Goal: Task Accomplishment & Management: Use online tool/utility

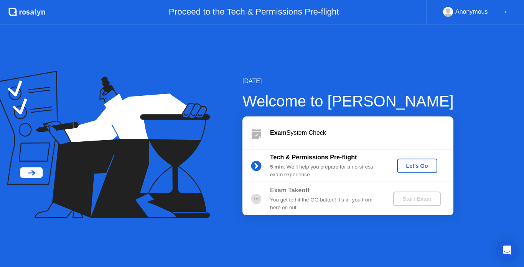
click at [424, 163] on div "Let's Go" at bounding box center [417, 166] width 34 height 6
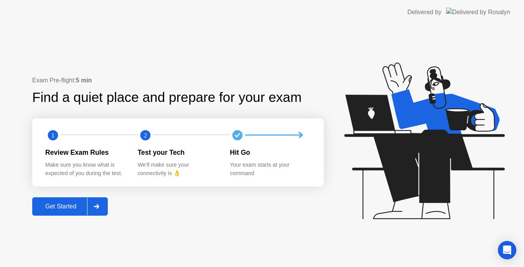
click at [61, 210] on div "Get Started" at bounding box center [61, 206] width 53 height 7
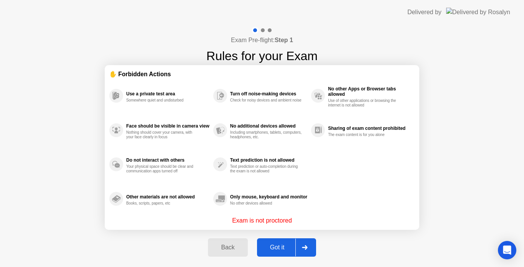
click at [290, 242] on button "Got it" at bounding box center [286, 248] width 59 height 18
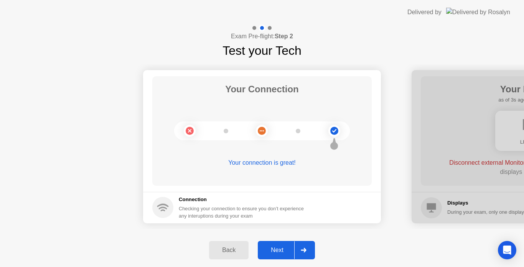
click at [278, 253] on div "Next" at bounding box center [277, 250] width 34 height 7
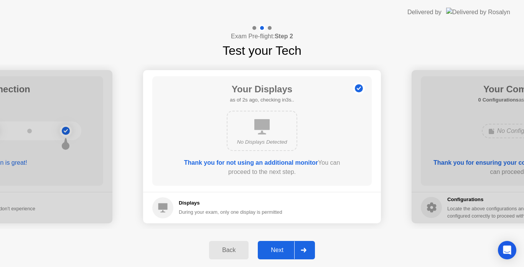
click at [277, 247] on div "Next" at bounding box center [277, 250] width 34 height 7
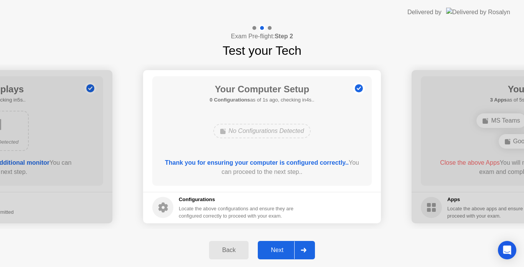
click at [288, 247] on div "Next" at bounding box center [277, 250] width 34 height 7
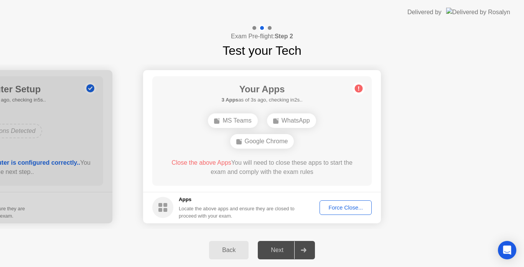
click at [304, 121] on div "WhatsApp" at bounding box center [291, 121] width 49 height 15
click at [230, 253] on div "Back" at bounding box center [228, 250] width 35 height 7
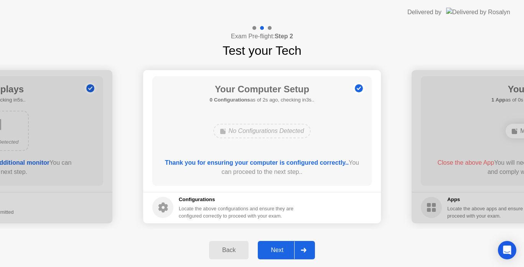
click at [274, 252] on div "Next" at bounding box center [277, 250] width 34 height 7
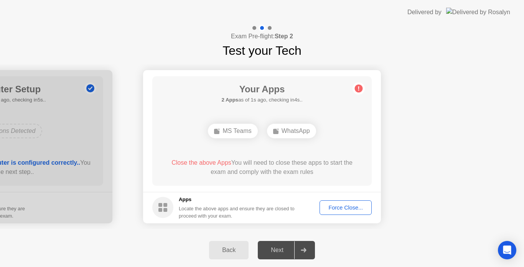
click at [363, 215] on button "Force Close..." at bounding box center [345, 208] width 52 height 15
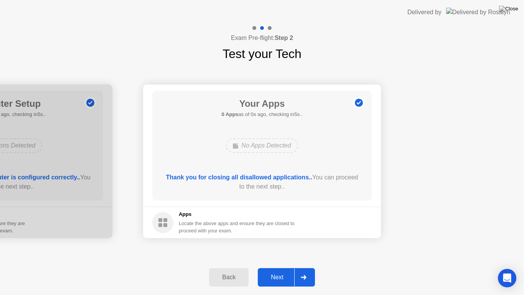
click at [355, 218] on footer "Apps Locate the above apps and ensure they are closed to proceed with your exam." at bounding box center [262, 221] width 238 height 31
click at [272, 267] on div "Next" at bounding box center [277, 276] width 34 height 7
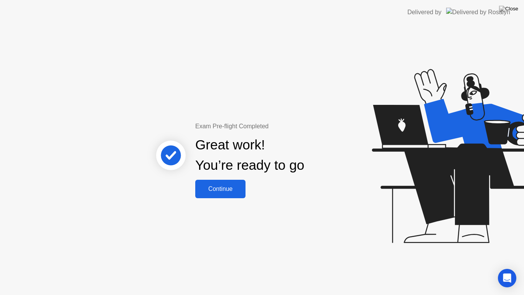
click at [223, 186] on div "Continue" at bounding box center [221, 188] width 46 height 7
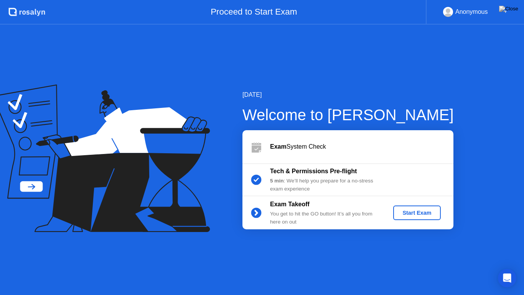
click at [301, 143] on div "Exam System Check" at bounding box center [361, 146] width 183 height 9
click at [267, 145] on div at bounding box center [256, 146] width 28 height 15
click at [250, 146] on icon at bounding box center [256, 146] width 15 height 15
click at [254, 178] on circle at bounding box center [256, 180] width 10 height 10
click at [260, 206] on circle at bounding box center [256, 212] width 15 height 15
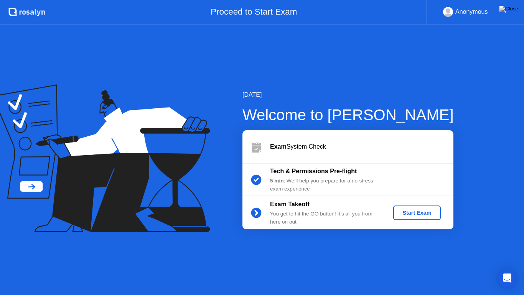
click at [294, 171] on b "Tech & Permissions Pre-flight" at bounding box center [313, 171] width 87 height 7
click at [261, 147] on icon at bounding box center [257, 148] width 10 height 7
click at [247, 143] on div at bounding box center [256, 146] width 28 height 15
click at [255, 166] on div "Tech & Permissions Pre-flight 5 min : We’ll help you prepare for a no-stress ex…" at bounding box center [347, 179] width 211 height 33
click at [255, 183] on circle at bounding box center [256, 180] width 10 height 10
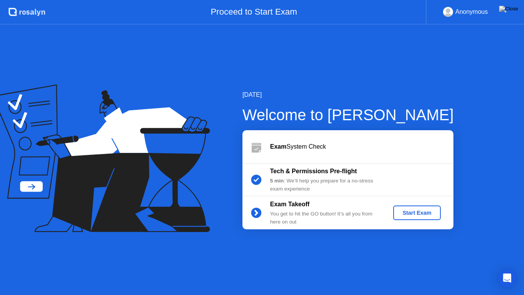
click at [254, 216] on circle at bounding box center [256, 212] width 10 height 10
click at [273, 261] on div "[DATE] Welcome to [PERSON_NAME] Exam System Check Tech & Permissions Pre-flight…" at bounding box center [262, 160] width 524 height 270
click at [478, 7] on div "Anonymous" at bounding box center [471, 12] width 33 height 10
click at [499, 7] on div "Anonymous ▼" at bounding box center [475, 12] width 64 height 10
click at [513, 12] on img at bounding box center [508, 9] width 19 height 6
